Goal: Transaction & Acquisition: Purchase product/service

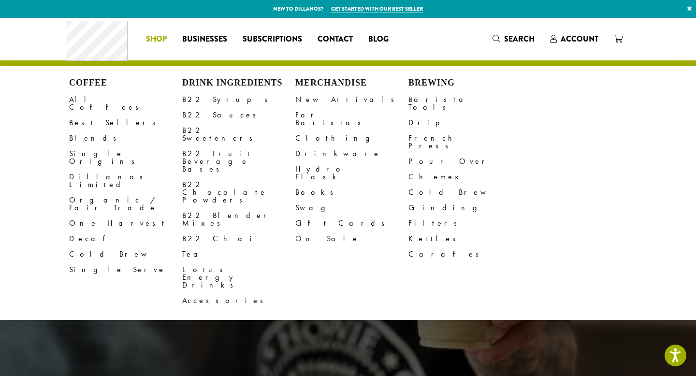
click at [153, 38] on li "Coffee All Coffees Best Sellers Blends Single Origins Dillanos Limited Organic …" at bounding box center [156, 38] width 36 height 15
click at [208, 114] on link "B22 Sauces" at bounding box center [238, 114] width 113 height 15
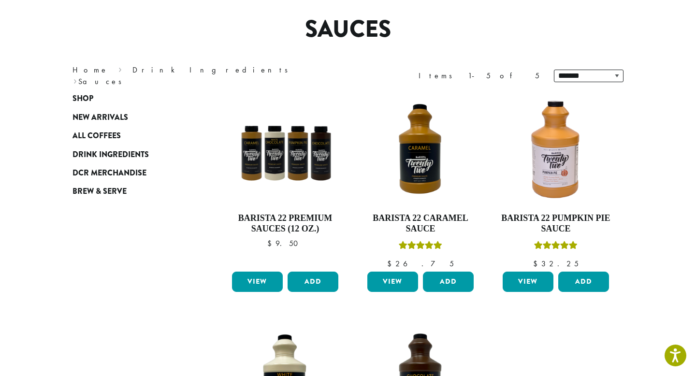
scroll to position [74, 0]
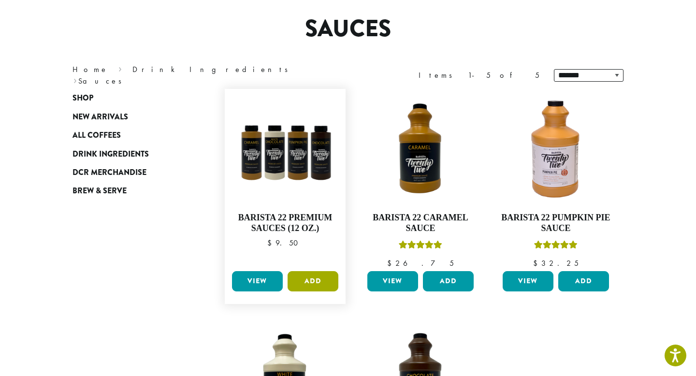
click at [315, 275] on button "Add" at bounding box center [313, 281] width 51 height 20
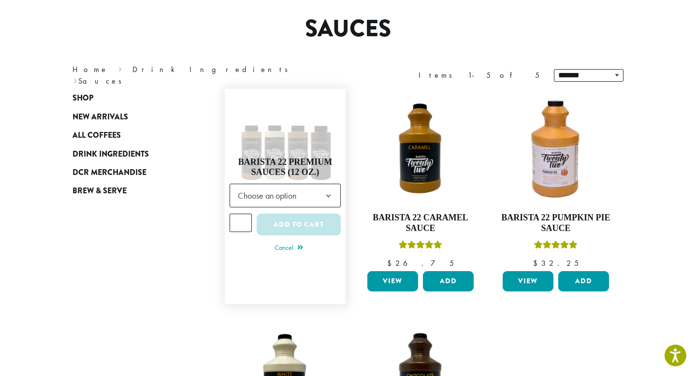
click at [305, 200] on span "Choose an option" at bounding box center [270, 195] width 72 height 19
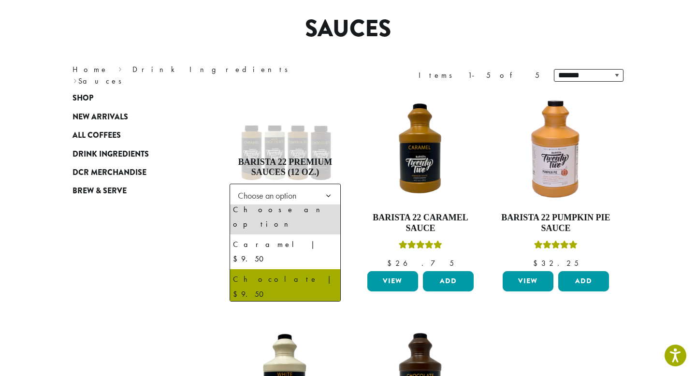
scroll to position [0, 0]
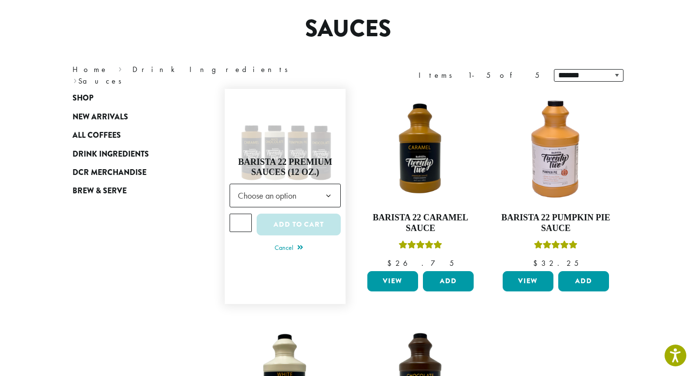
click at [329, 192] on b at bounding box center [329, 196] width 24 height 24
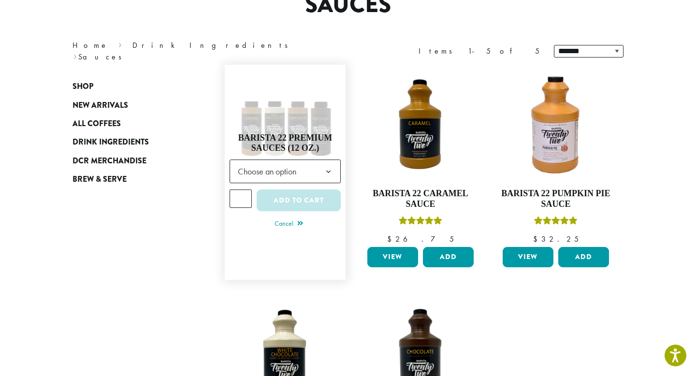
scroll to position [97, 0]
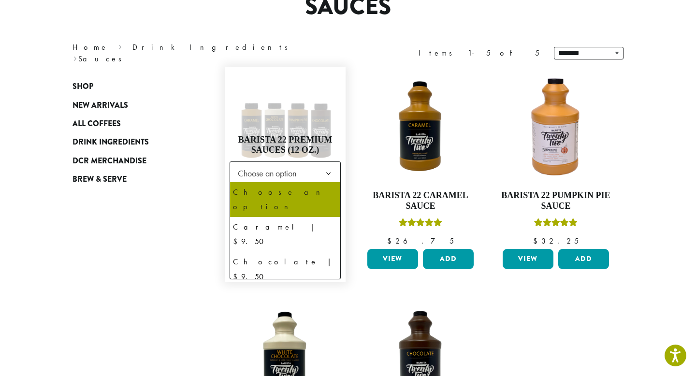
click at [320, 162] on b at bounding box center [329, 174] width 24 height 24
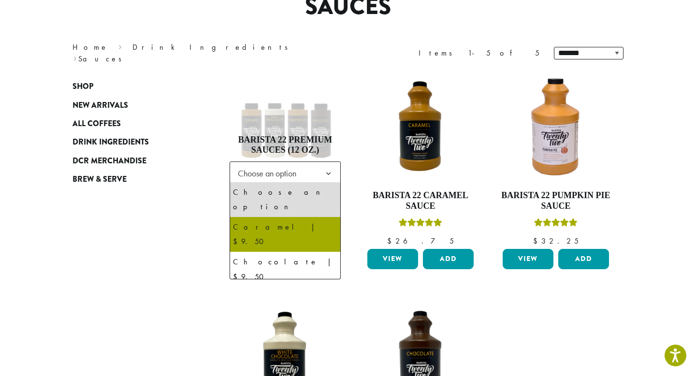
select select "*******"
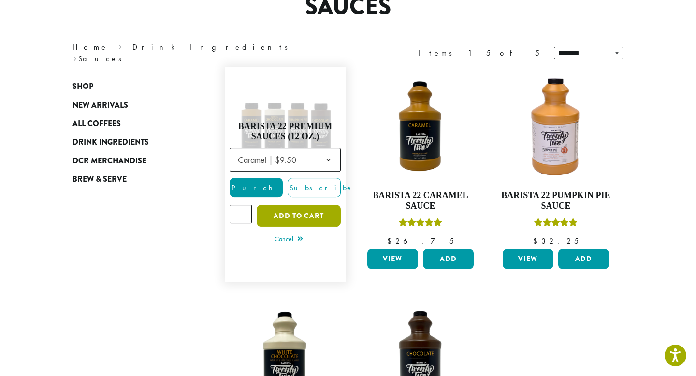
click at [300, 213] on button "Add to cart" at bounding box center [299, 216] width 84 height 22
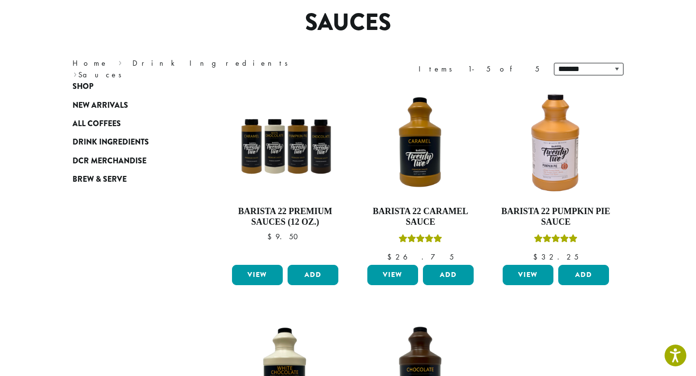
scroll to position [87, 0]
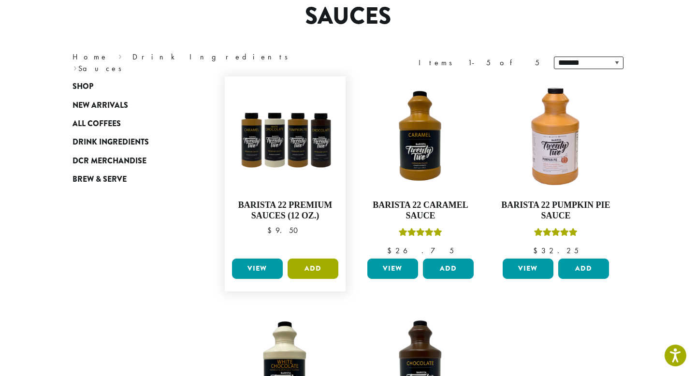
click at [316, 266] on button "Add" at bounding box center [313, 269] width 51 height 20
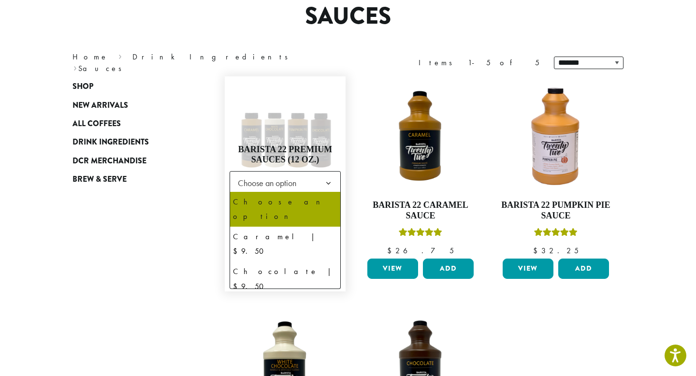
click at [300, 184] on span "Choose an option" at bounding box center [270, 182] width 72 height 19
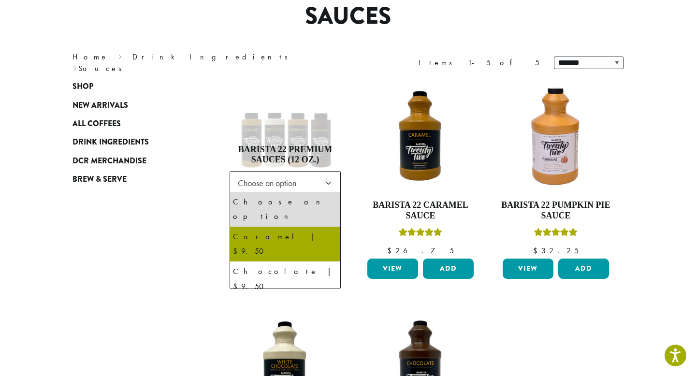
select select "*******"
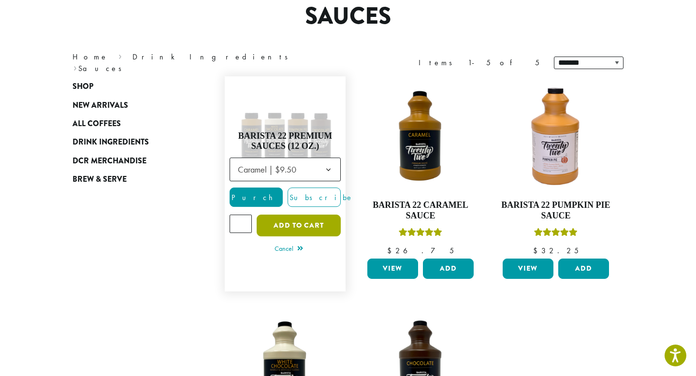
click at [283, 222] on button "Add to cart" at bounding box center [299, 226] width 84 height 22
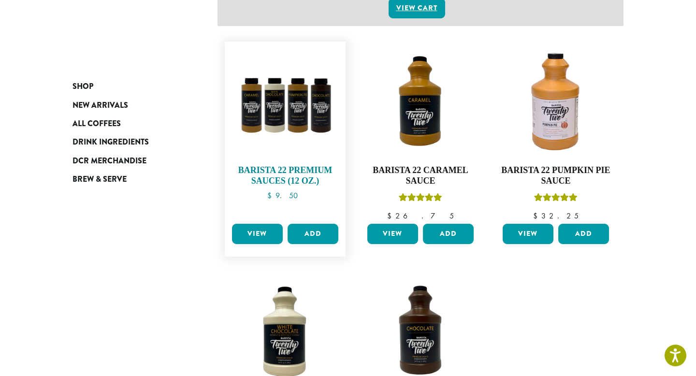
click at [300, 165] on h4 "Barista 22 Premium Sauces (12 oz.)" at bounding box center [285, 175] width 111 height 21
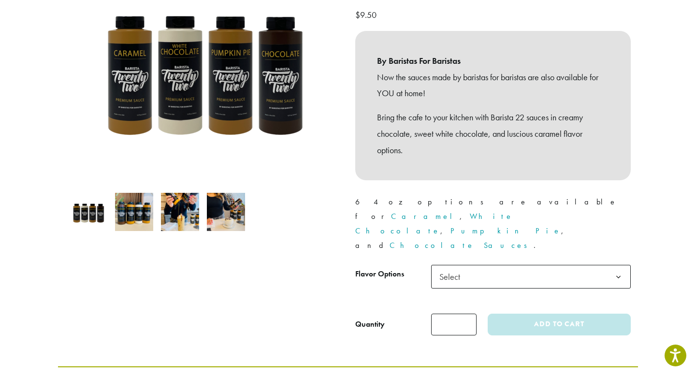
scroll to position [173, 0]
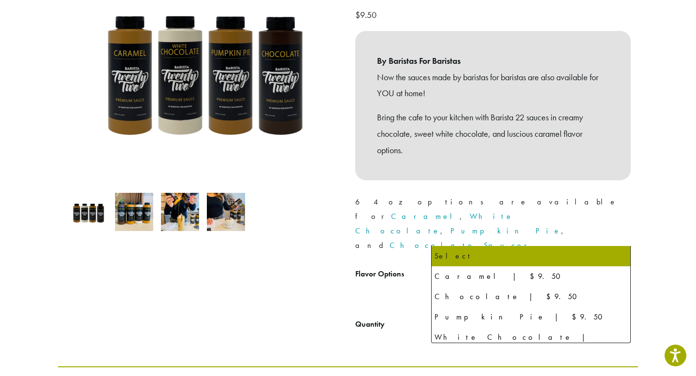
click at [473, 265] on span "Select" at bounding box center [531, 277] width 200 height 24
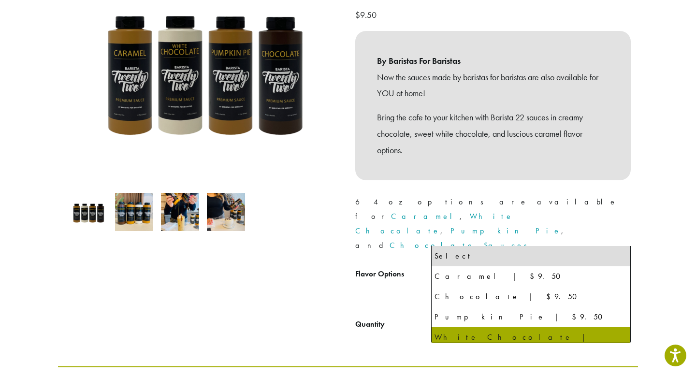
select select "**********"
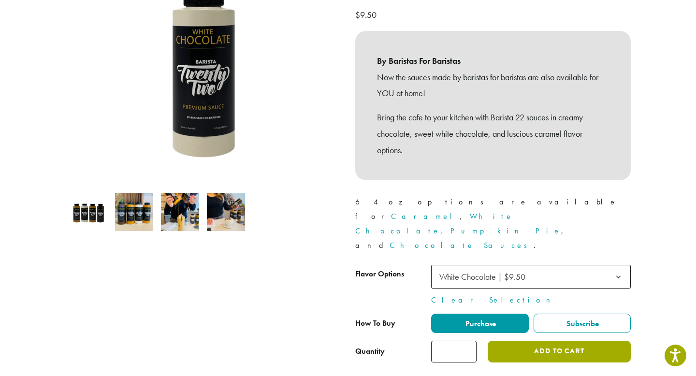
click at [523, 341] on button "Add to cart" at bounding box center [559, 352] width 143 height 22
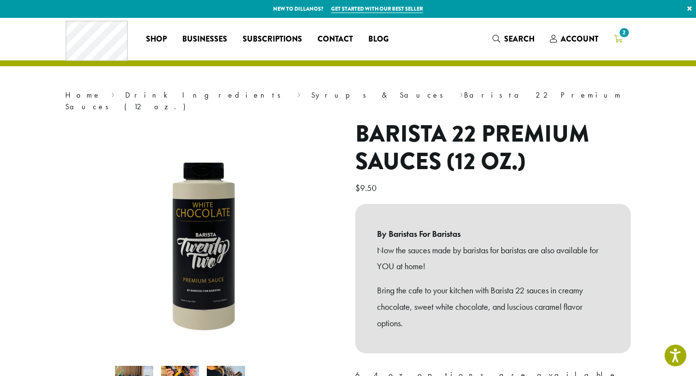
click at [619, 36] on span "2" at bounding box center [624, 32] width 13 height 13
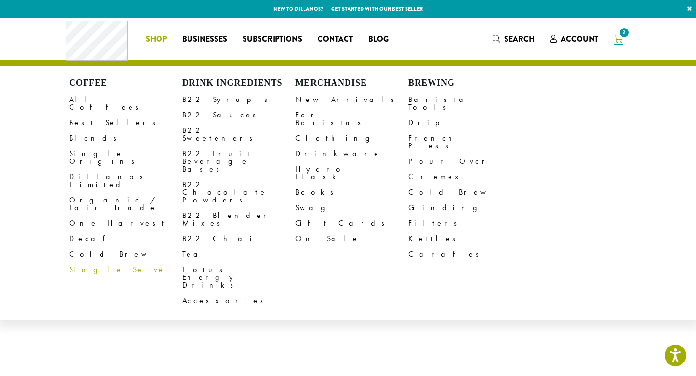
click at [156, 38] on span "Shop" at bounding box center [156, 39] width 21 height 12
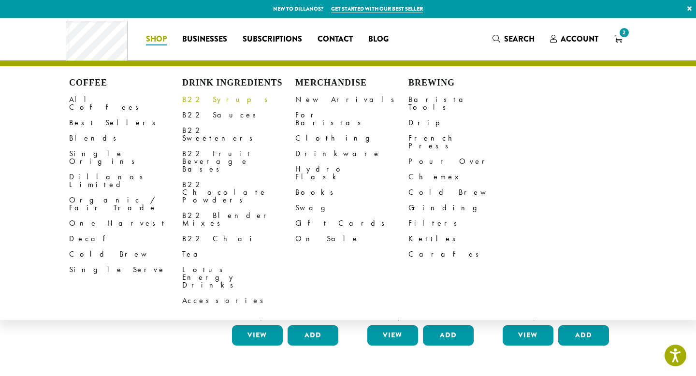
click at [209, 100] on link "B22 Syrups" at bounding box center [238, 99] width 113 height 15
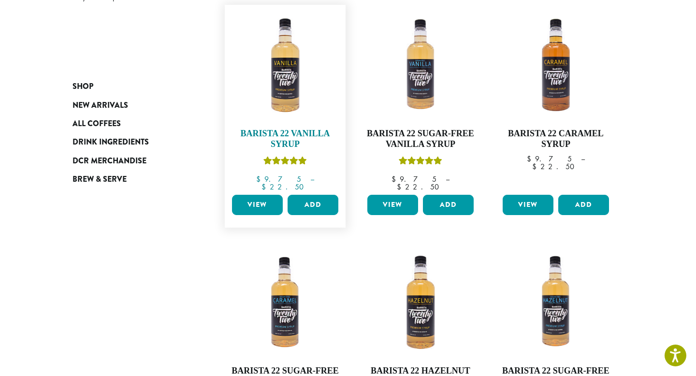
click at [317, 156] on link "Barista 22 Vanilla Syrup $ 9.75 – $ 22.50 Price range: $9.75 through $22.50" at bounding box center [285, 100] width 111 height 181
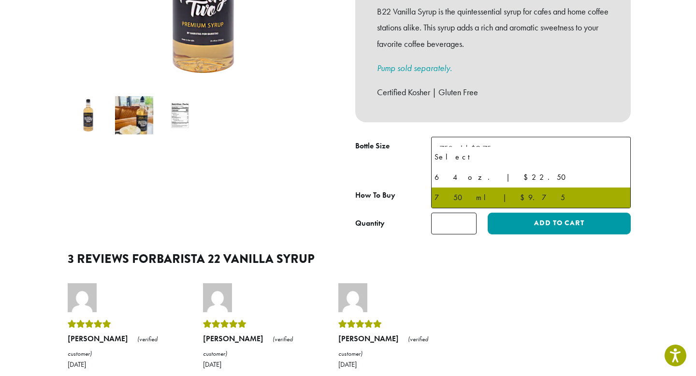
click at [550, 137] on span "750 ml | $9.75" at bounding box center [531, 149] width 200 height 24
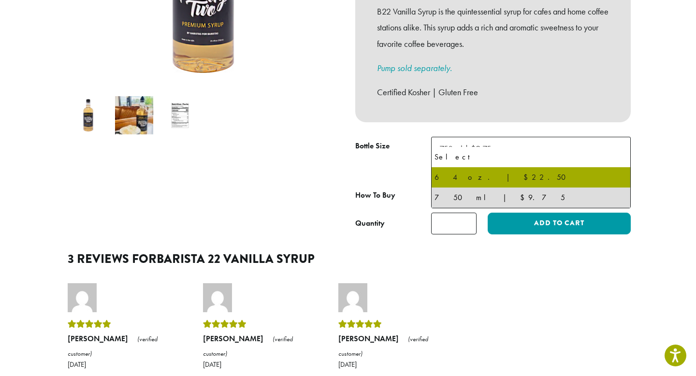
select select "*****"
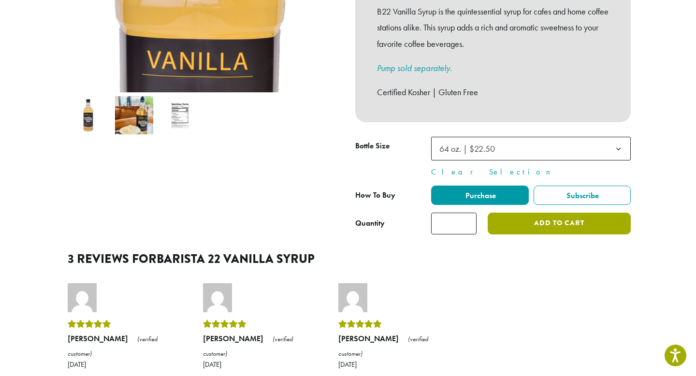
click at [551, 213] on button "Add to cart" at bounding box center [559, 224] width 143 height 22
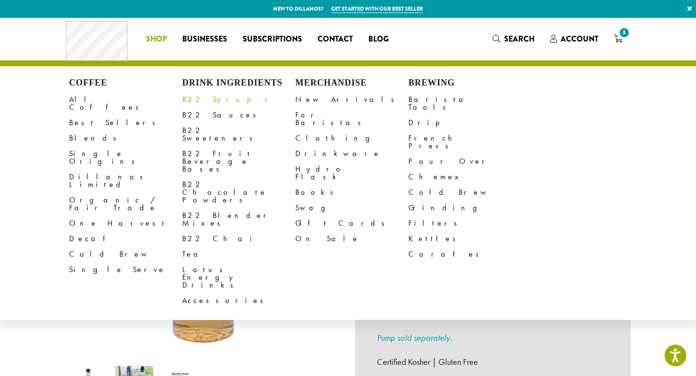
click at [200, 97] on link "B22 Syrups" at bounding box center [238, 99] width 113 height 15
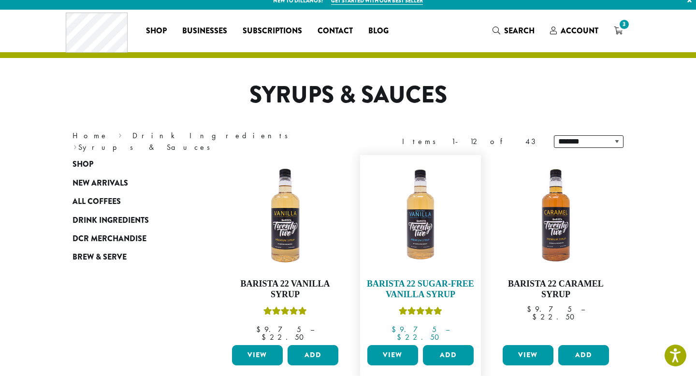
scroll to position [6, 0]
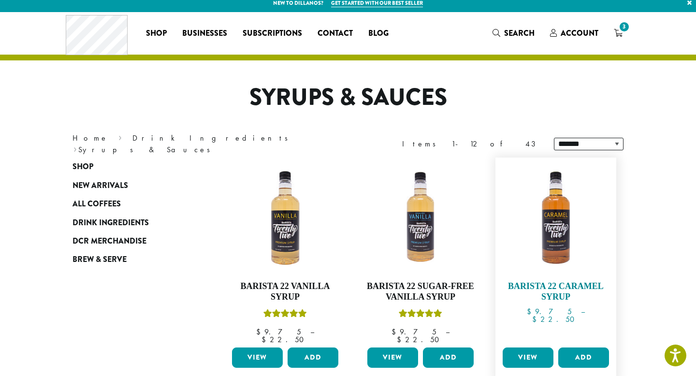
click at [556, 229] on img at bounding box center [555, 217] width 111 height 111
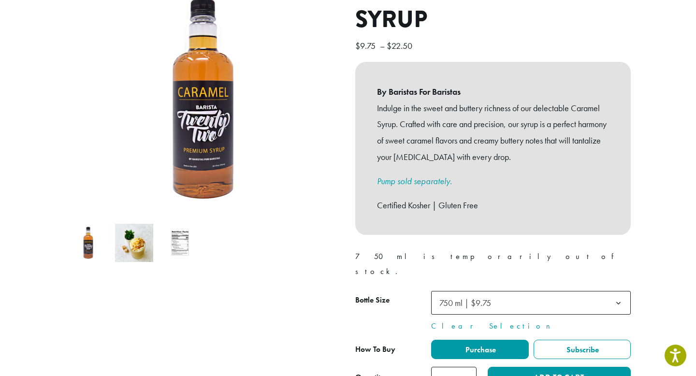
click at [547, 291] on span "750 ml | $9.75" at bounding box center [531, 303] width 200 height 24
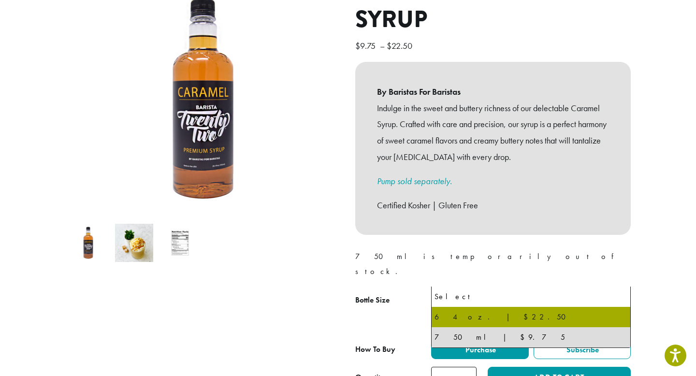
select select "*****"
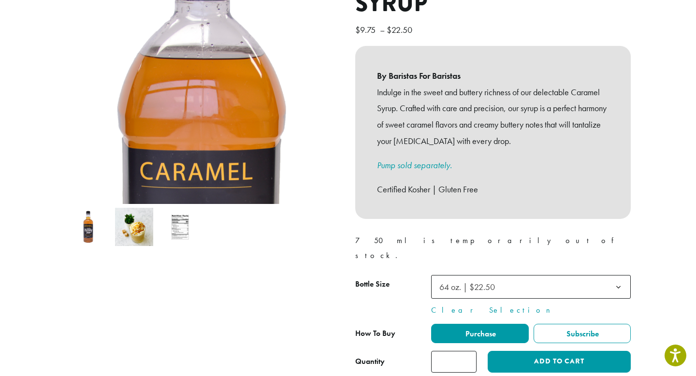
scroll to position [159, 0]
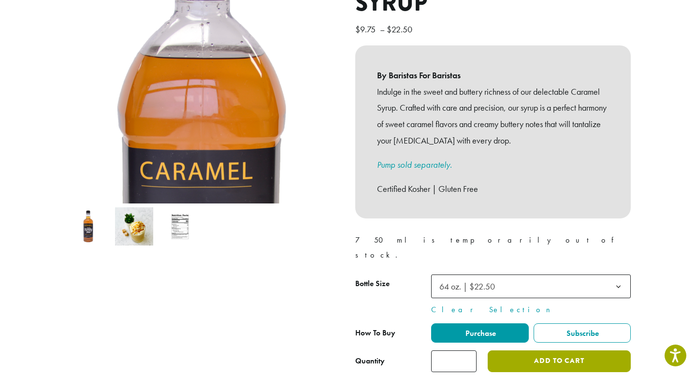
click at [528, 350] on button "Add to cart" at bounding box center [559, 361] width 143 height 22
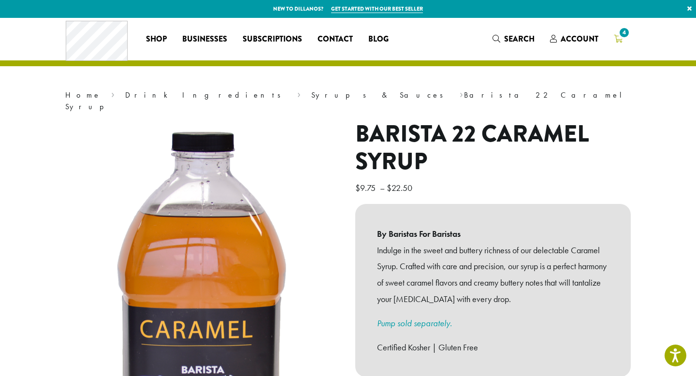
click at [617, 36] on icon "4" at bounding box center [618, 39] width 9 height 8
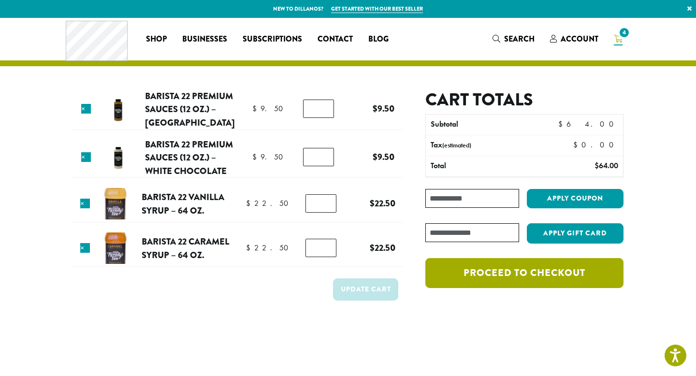
click at [515, 274] on link "Proceed to checkout" at bounding box center [524, 273] width 198 height 30
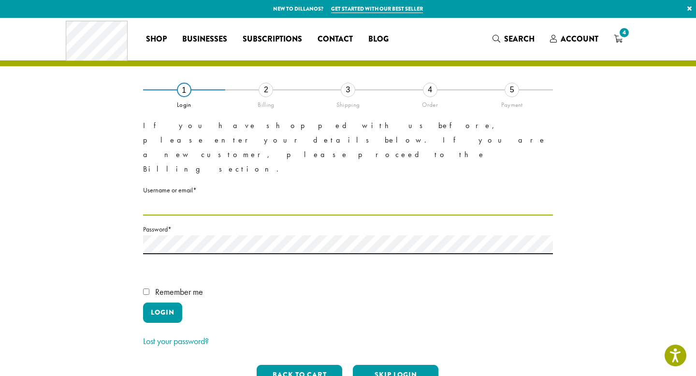
type input "**********"
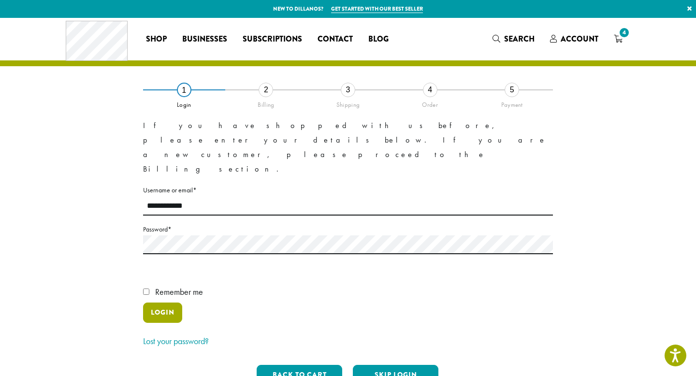
click at [158, 303] on button "Login" at bounding box center [162, 313] width 39 height 20
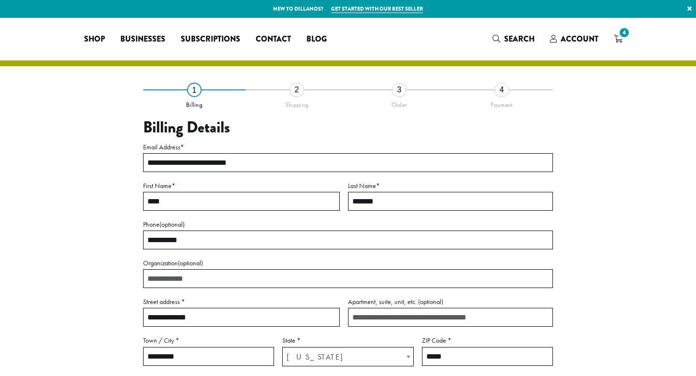
select select "**"
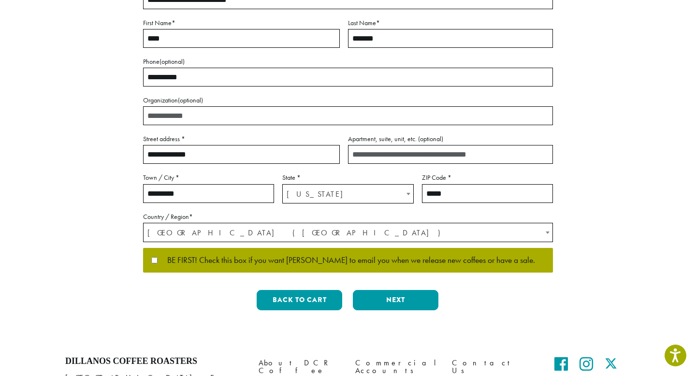
scroll to position [164, 0]
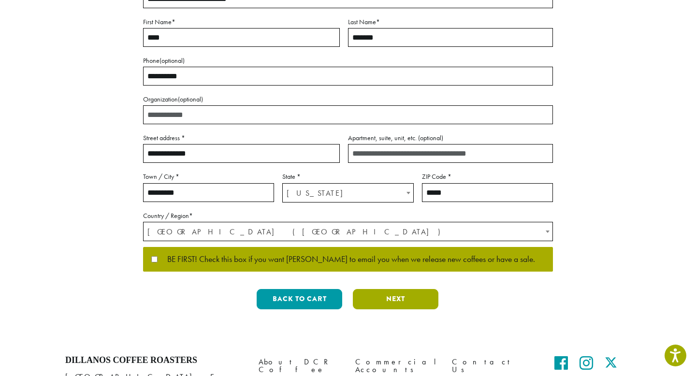
click at [375, 297] on button "Next" at bounding box center [396, 299] width 86 height 20
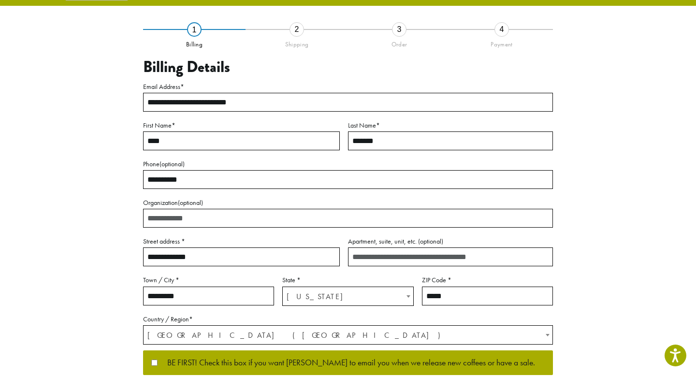
scroll to position [32, 0]
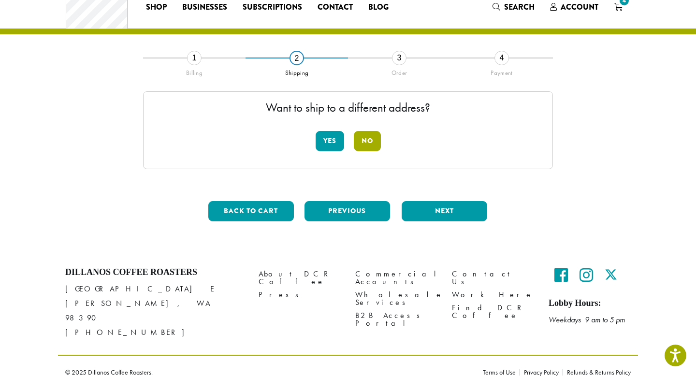
click at [369, 144] on button "No" at bounding box center [367, 141] width 27 height 20
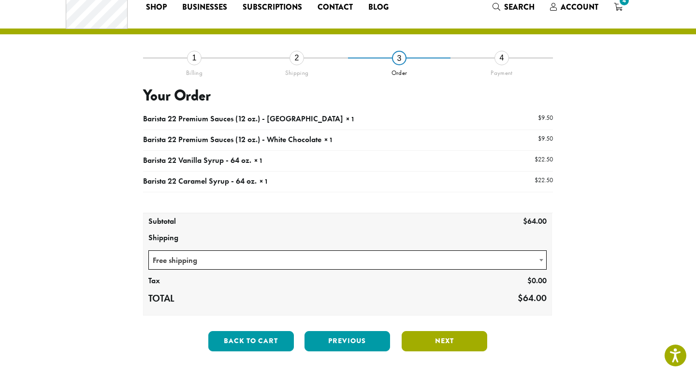
click at [426, 341] on button "Next" at bounding box center [445, 341] width 86 height 20
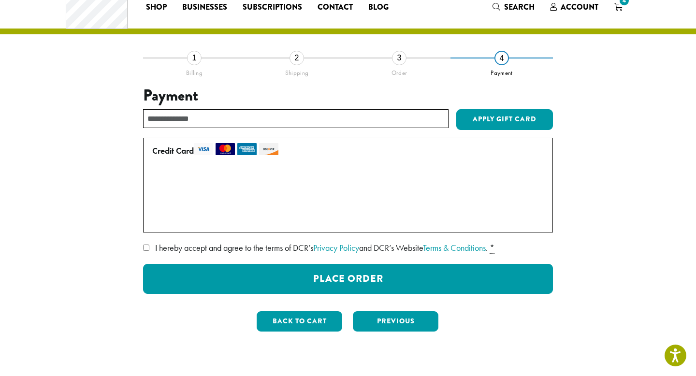
click at [157, 198] on label "• • • 5665 (expires 06/30)" at bounding box center [346, 198] width 388 height 15
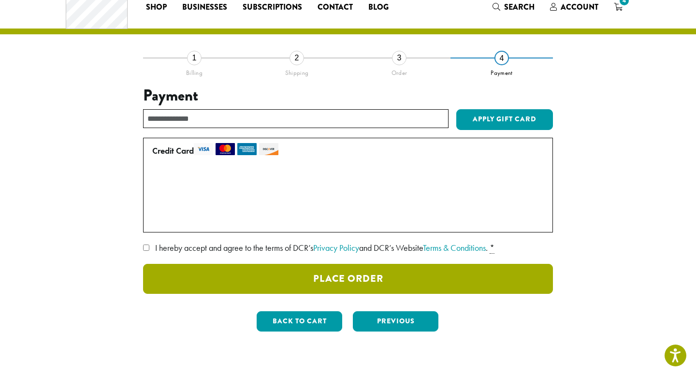
click at [380, 282] on button "Place Order" at bounding box center [348, 279] width 410 height 30
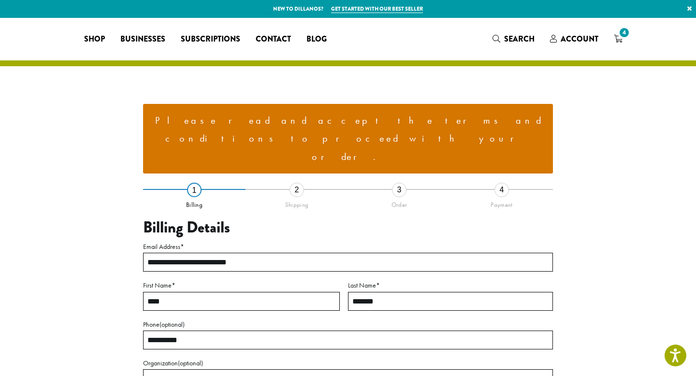
select select "**"
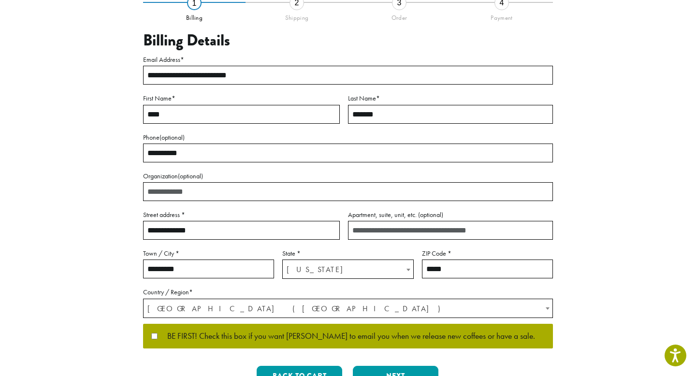
scroll to position [296, 0]
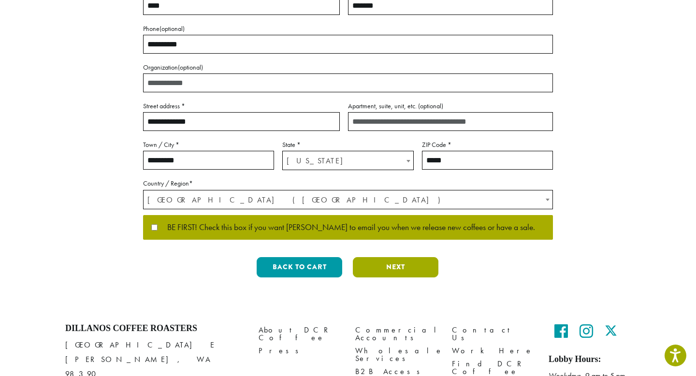
click at [382, 257] on button "Next" at bounding box center [396, 267] width 86 height 20
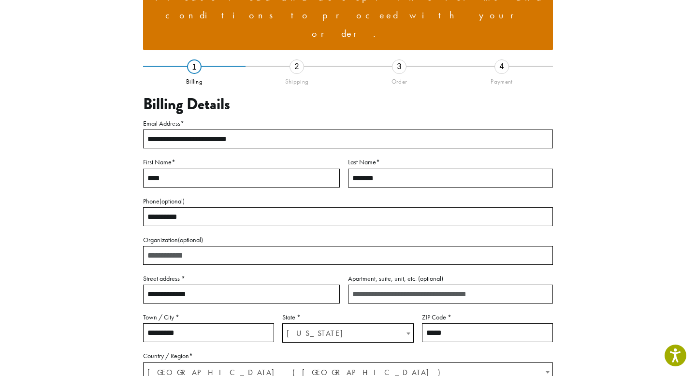
scroll to position [96, 0]
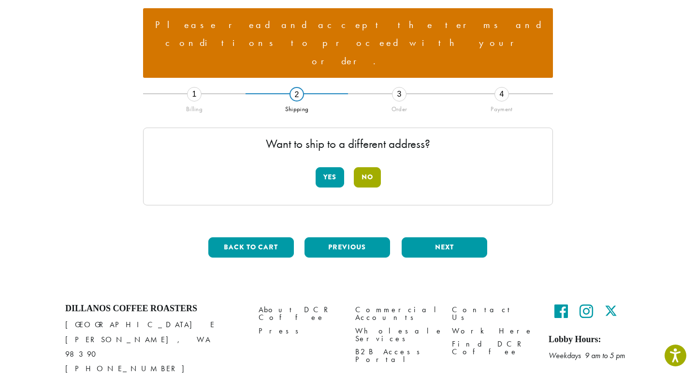
click at [367, 167] on button "No" at bounding box center [367, 177] width 27 height 20
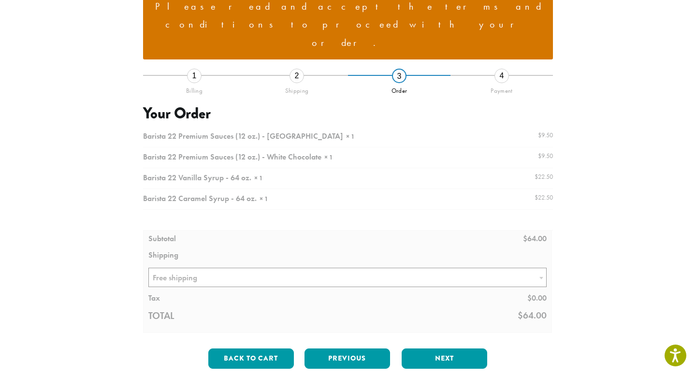
scroll to position [115, 0]
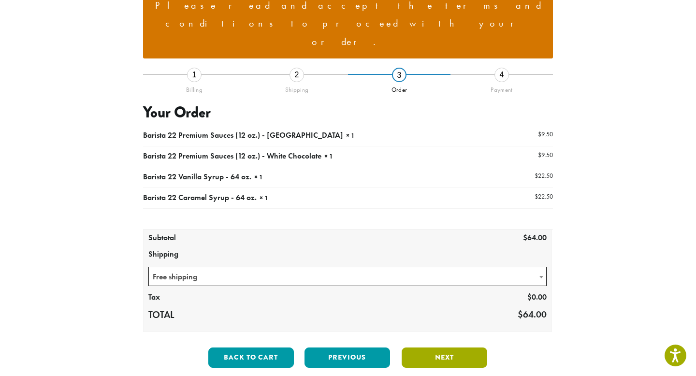
click at [409, 347] on button "Next" at bounding box center [445, 357] width 86 height 20
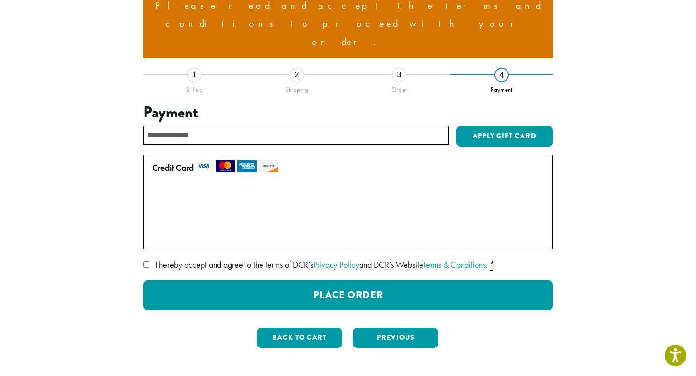
click at [158, 208] on label "• • • 5665 (expires 06/30)" at bounding box center [346, 215] width 388 height 15
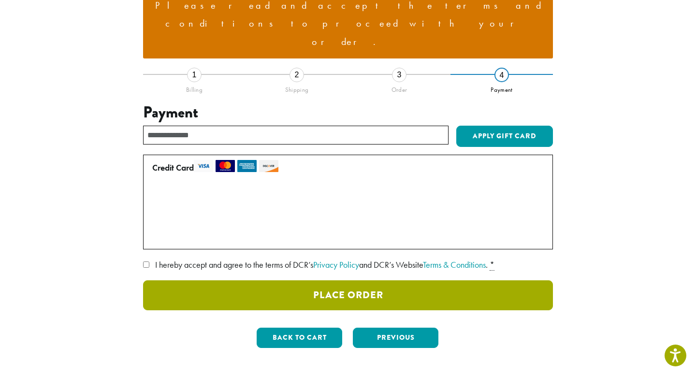
click at [376, 280] on button "Place Order" at bounding box center [348, 295] width 410 height 30
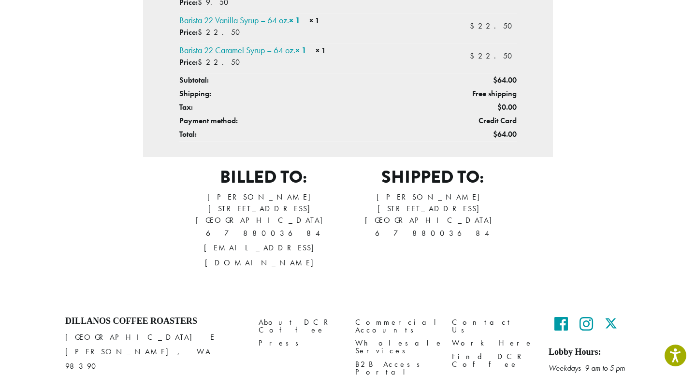
scroll to position [388, 0]
